Goal: Task Accomplishment & Management: Use online tool/utility

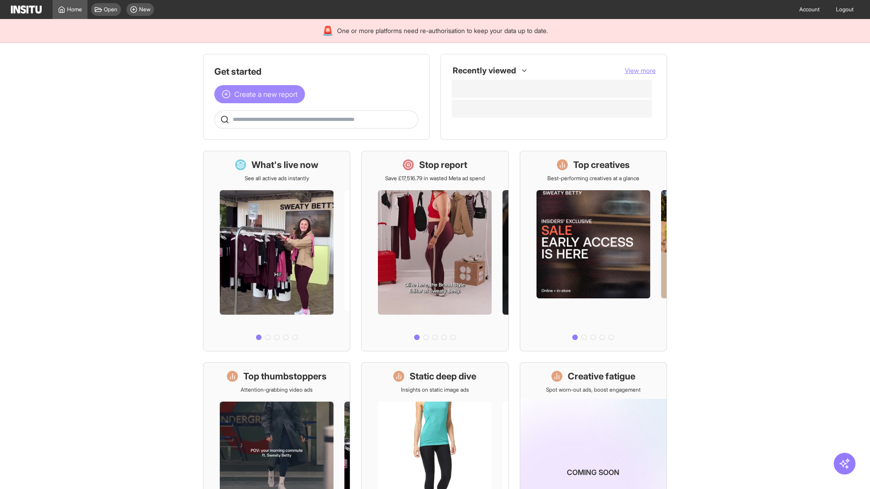
click at [262, 94] on span "Create a new report" at bounding box center [265, 94] width 63 height 11
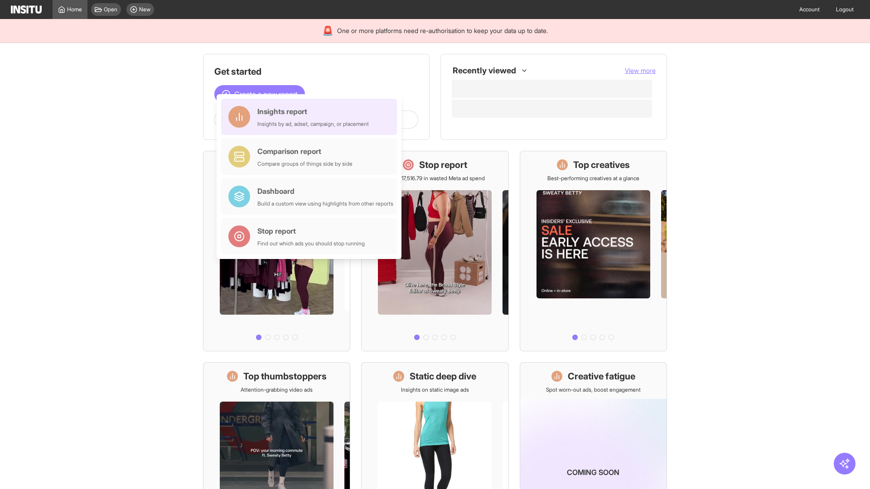
click at [311, 117] on div "Insights report Insights by ad, adset, campaign, or placement" at bounding box center [312, 117] width 111 height 22
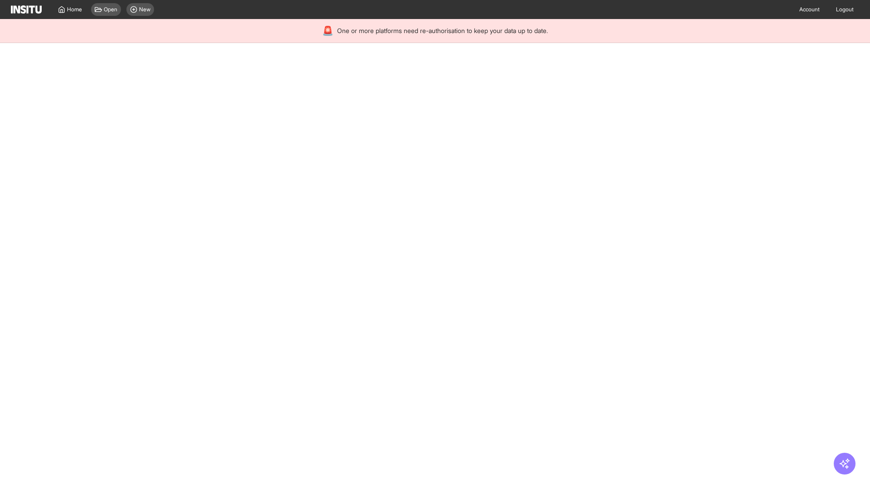
select select "**"
